Goal: Entertainment & Leisure: Consume media (video, audio)

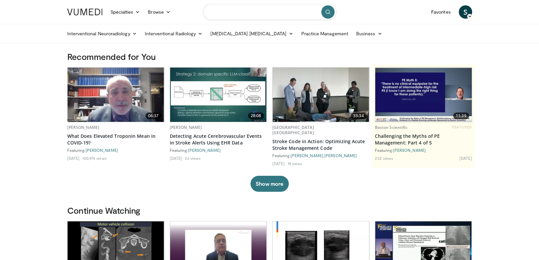
click at [278, 14] on input "Search topics, interventions" at bounding box center [269, 12] width 133 height 16
type input "*****"
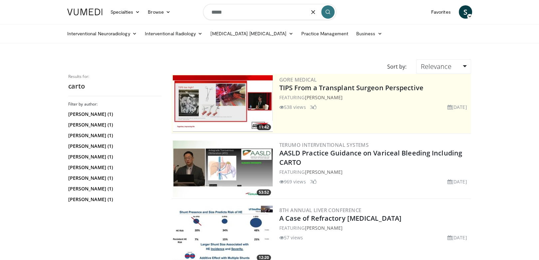
click at [256, 16] on input "*****" at bounding box center [269, 12] width 133 height 16
drag, startPoint x: 211, startPoint y: 16, endPoint x: 163, endPoint y: 16, distance: 47.6
click at [163, 16] on nav "Specialties Adult & Family Medicine Allergy, Asthma, Immunology Anesthesiology …" at bounding box center [269, 12] width 412 height 24
type input "*****"
click at [326, 13] on icon "submit" at bounding box center [327, 11] width 5 height 5
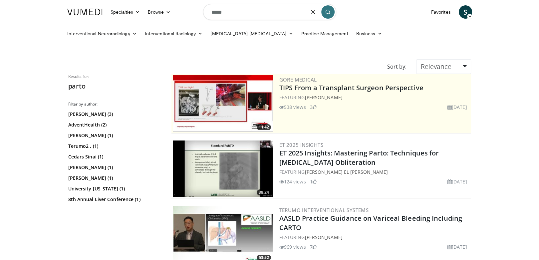
click at [225, 157] on img at bounding box center [223, 168] width 100 height 57
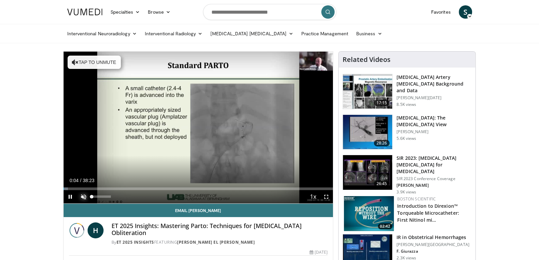
click at [83, 196] on span "Video Player" at bounding box center [83, 196] width 13 height 13
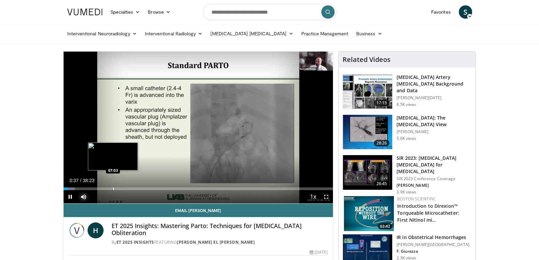
click at [113, 188] on div "Progress Bar" at bounding box center [113, 188] width 1 height 3
click at [108, 188] on div "07:02" at bounding box center [88, 188] width 49 height 3
click at [71, 188] on div "01:05" at bounding box center [68, 188] width 8 height 3
click at [69, 189] on div "Progress Bar" at bounding box center [69, 188] width 1 height 3
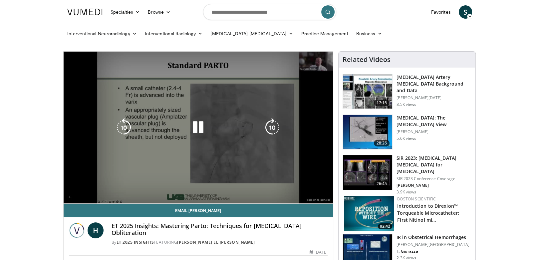
click at [68, 189] on div "Loaded : 4.74% 00:48 00:45" at bounding box center [198, 188] width 269 height 3
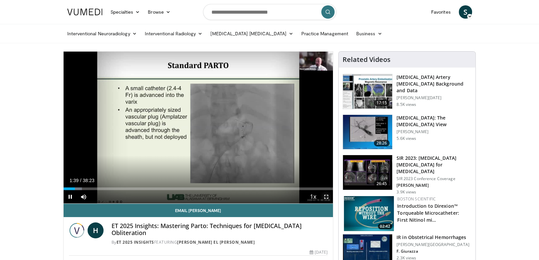
click at [327, 196] on span "Video Player" at bounding box center [325, 196] width 13 height 13
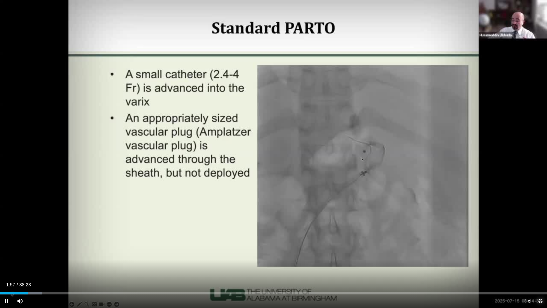
click at [538, 259] on span "Video Player" at bounding box center [539, 300] width 13 height 13
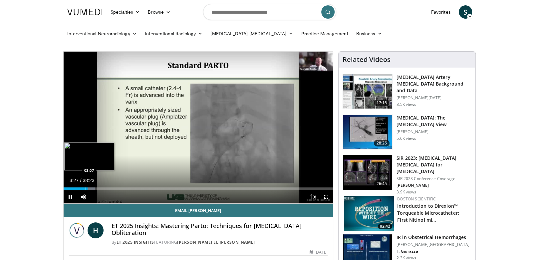
click at [85, 187] on div "Progress Bar" at bounding box center [85, 188] width 1 height 3
click at [69, 198] on span "Video Player" at bounding box center [70, 196] width 13 height 13
click at [70, 196] on span "Video Player" at bounding box center [70, 196] width 13 height 13
click at [86, 188] on div "Progress Bar" at bounding box center [86, 188] width 1 height 3
click at [328, 197] on span "Video Player" at bounding box center [325, 196] width 13 height 13
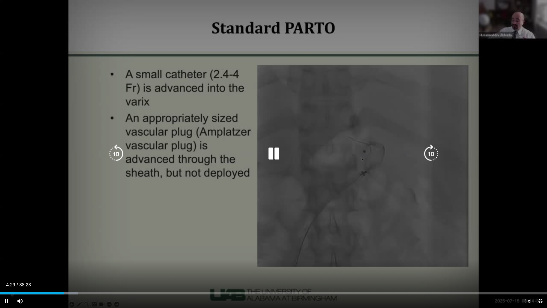
click at [115, 150] on icon "Video Player" at bounding box center [116, 153] width 19 height 19
click at [115, 154] on icon "Video Player" at bounding box center [116, 153] width 19 height 19
click at [116, 154] on icon "Video Player" at bounding box center [116, 153] width 19 height 19
click at [272, 155] on icon "Video Player" at bounding box center [273, 153] width 19 height 19
